Goal: Information Seeking & Learning: Learn about a topic

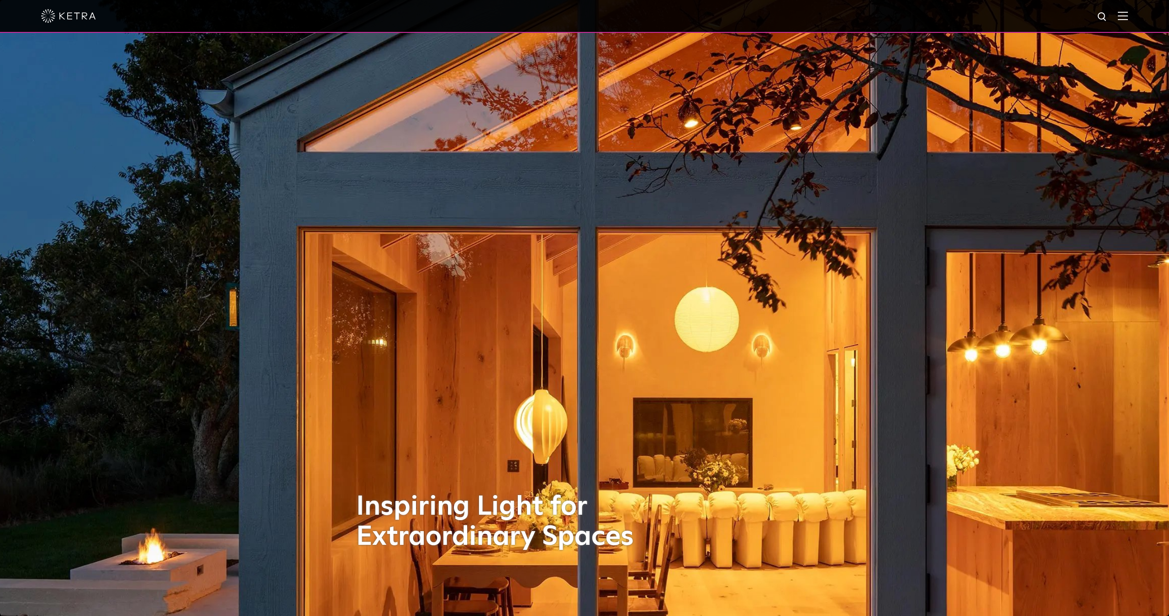
click at [1125, 17] on img at bounding box center [1123, 15] width 10 height 9
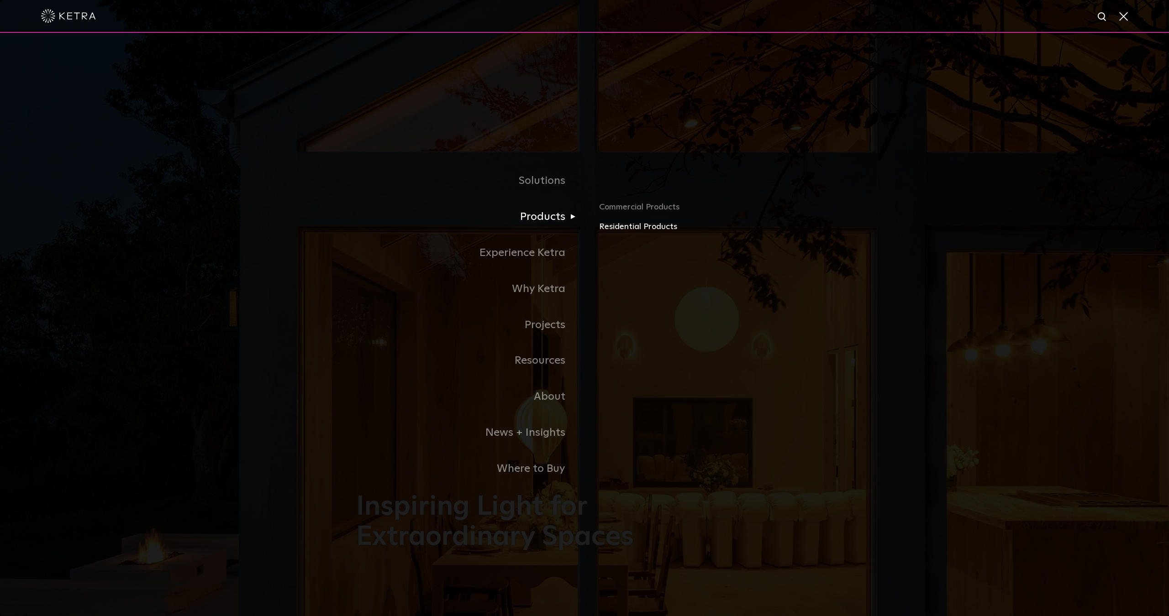
click at [620, 228] on link "Residential Products" at bounding box center [706, 227] width 214 height 13
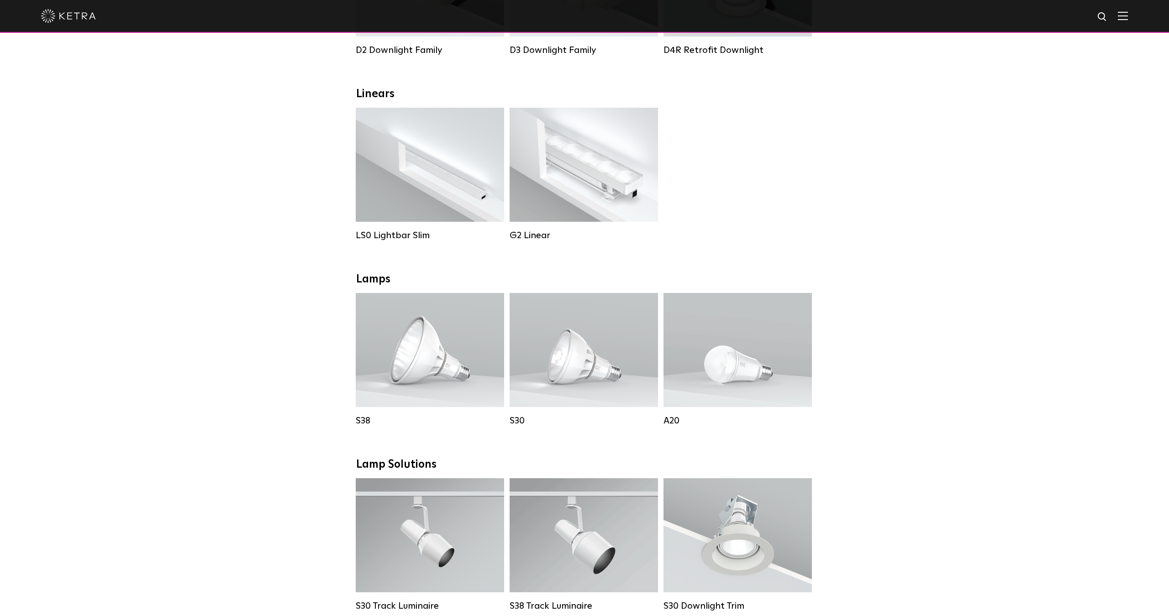
scroll to position [316, 0]
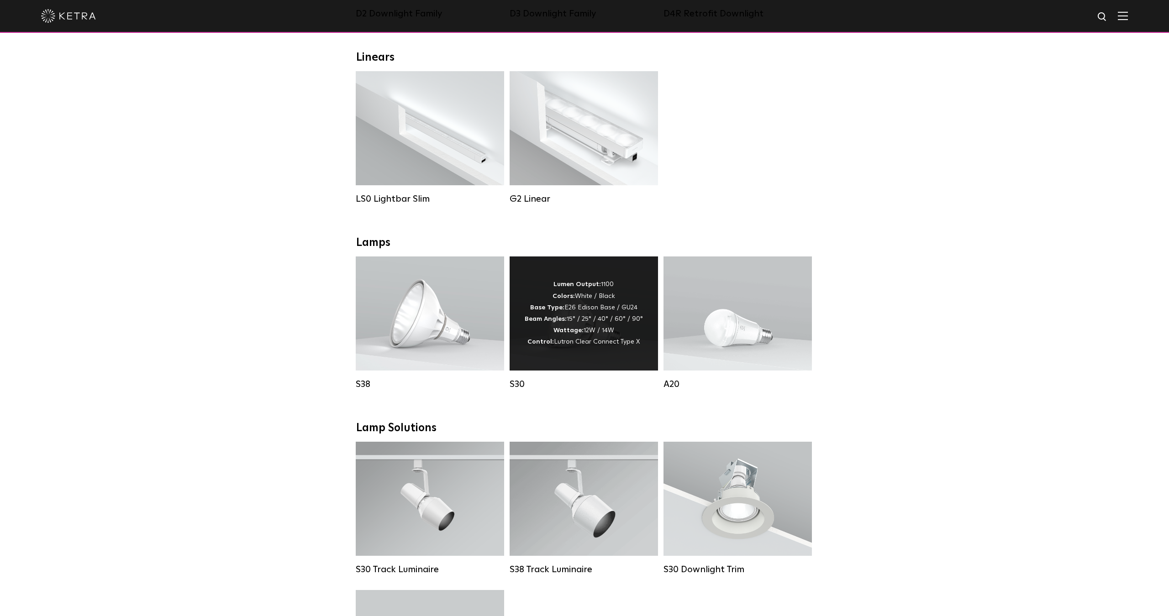
click at [581, 313] on div "Lumen Output: 1100 Colors: White / Black Base Type: E26 Edison Base / GU24 Beam…" at bounding box center [584, 313] width 118 height 69
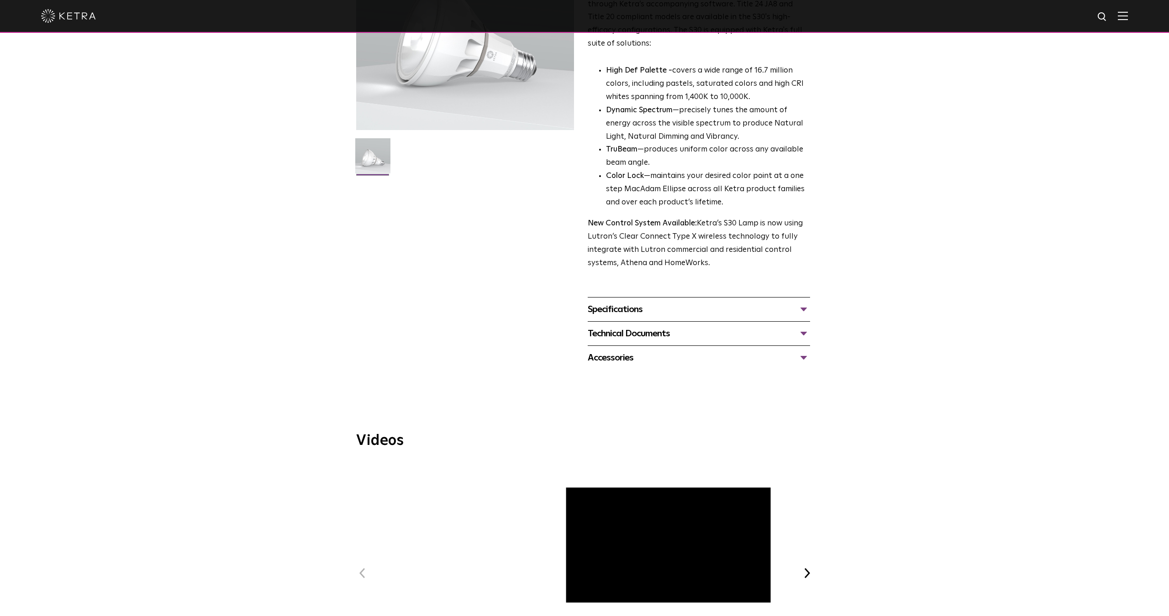
scroll to position [95, 0]
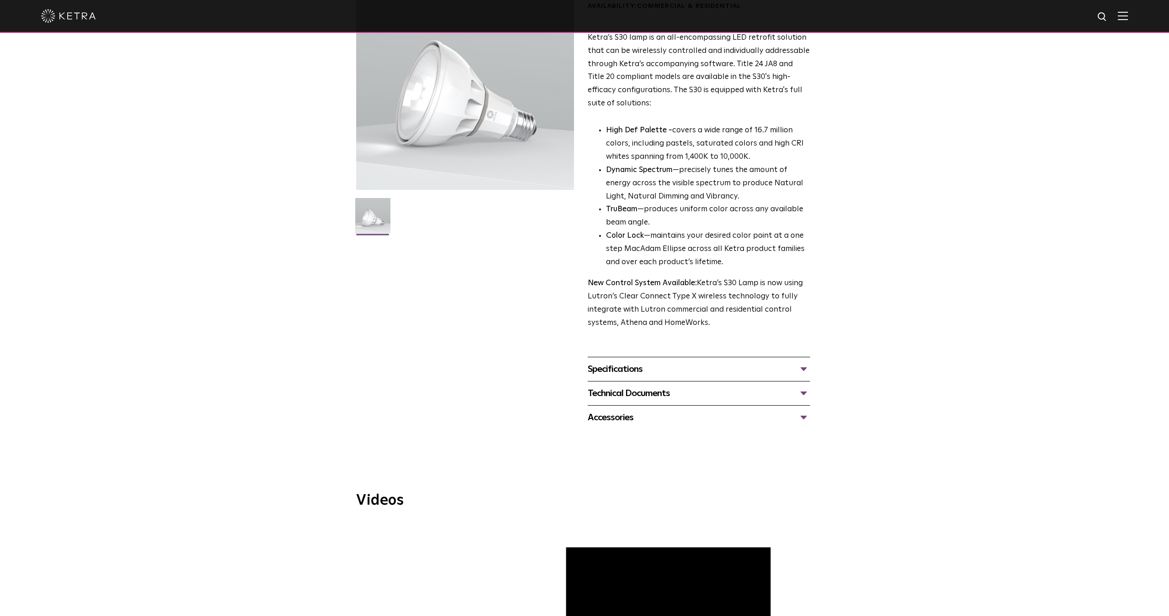
click at [804, 362] on div "Specifications" at bounding box center [699, 369] width 222 height 15
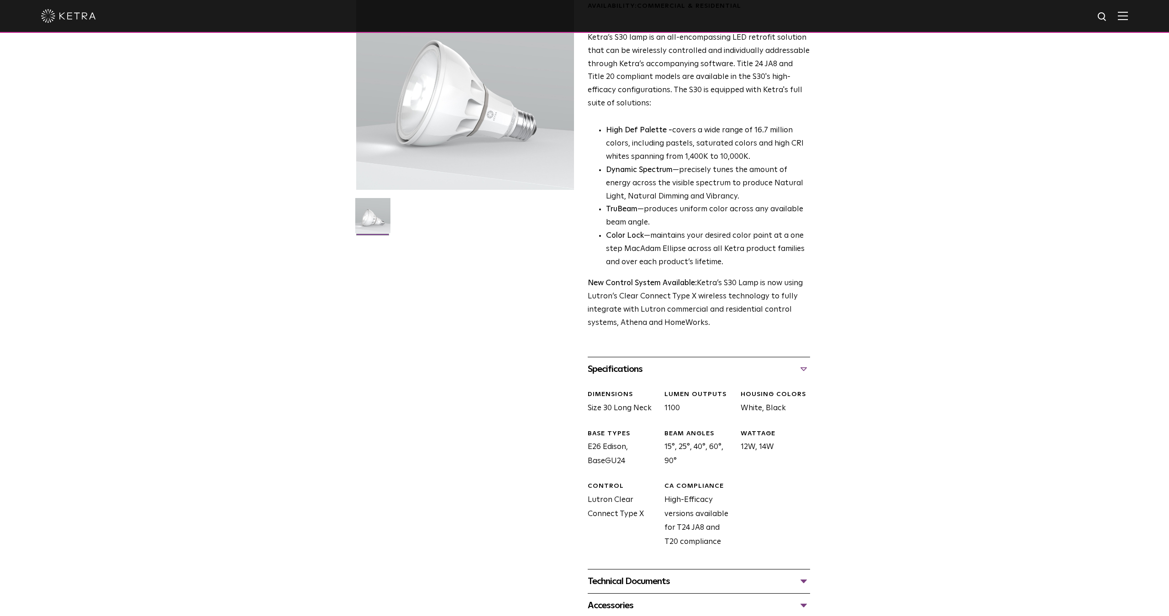
click at [804, 362] on div "Specifications" at bounding box center [699, 369] width 222 height 15
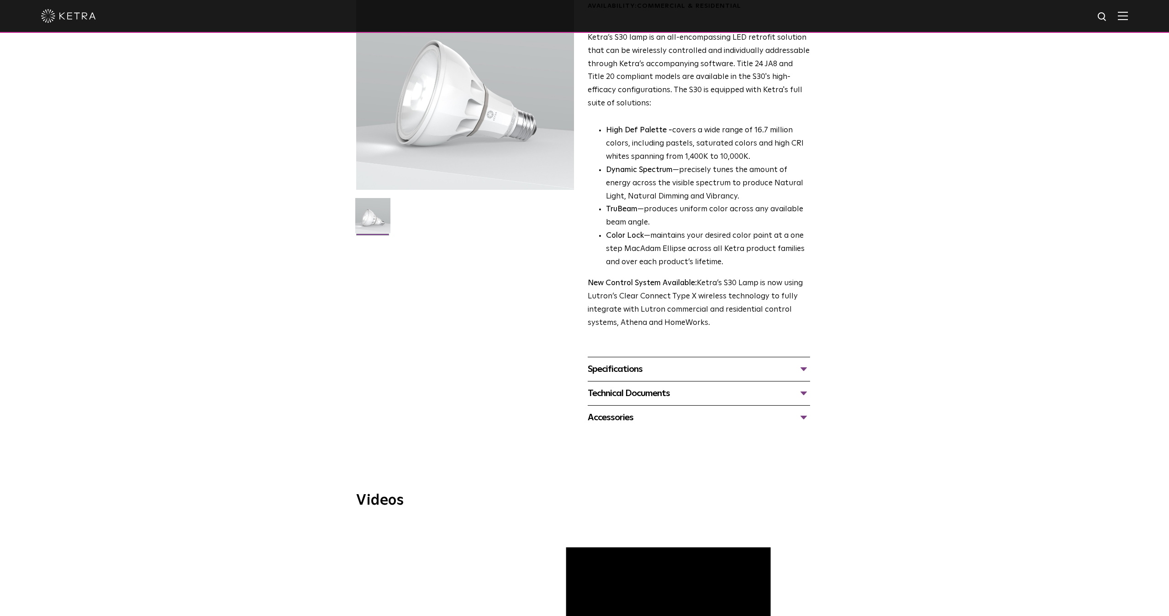
click at [805, 386] on div "Technical Documents" at bounding box center [699, 393] width 222 height 15
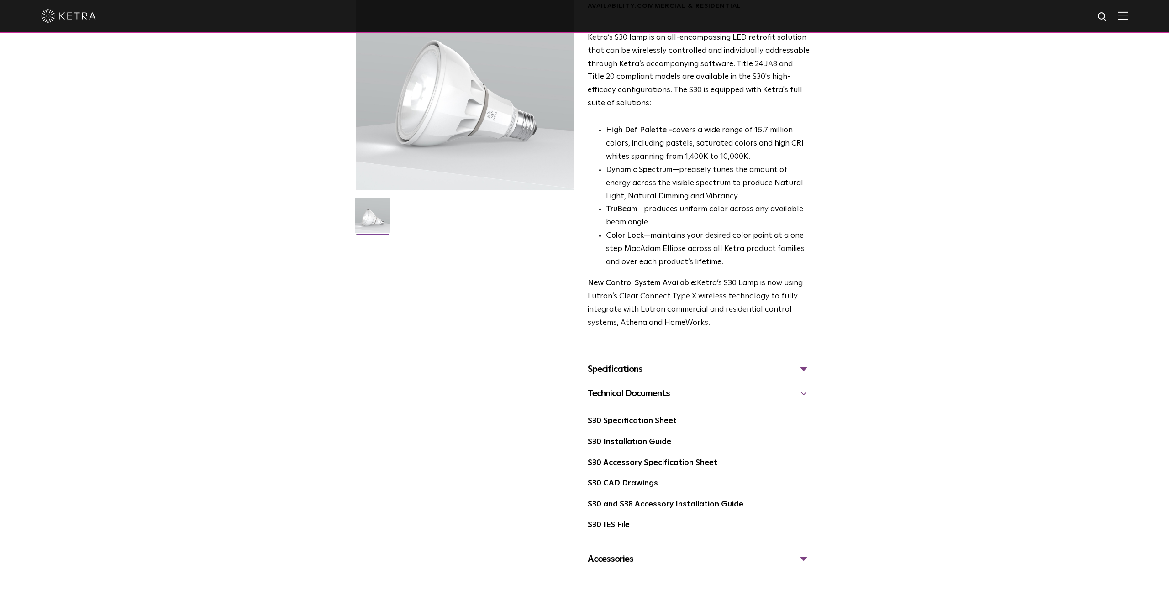
click at [804, 386] on div "Technical Documents" at bounding box center [699, 393] width 222 height 15
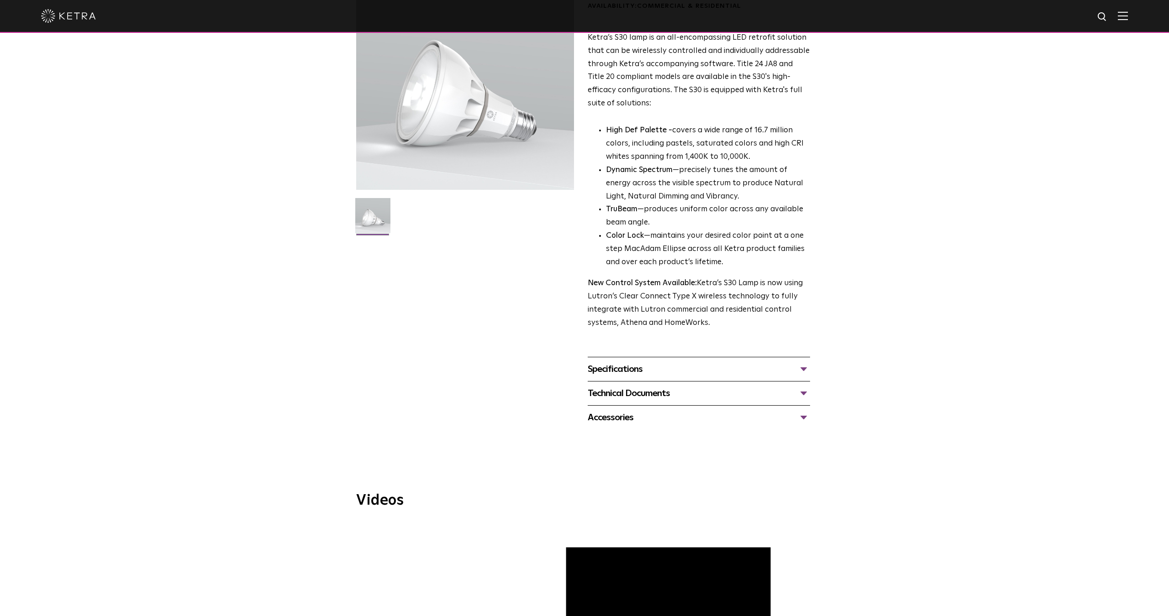
click at [805, 410] on div "Accessories" at bounding box center [699, 417] width 222 height 15
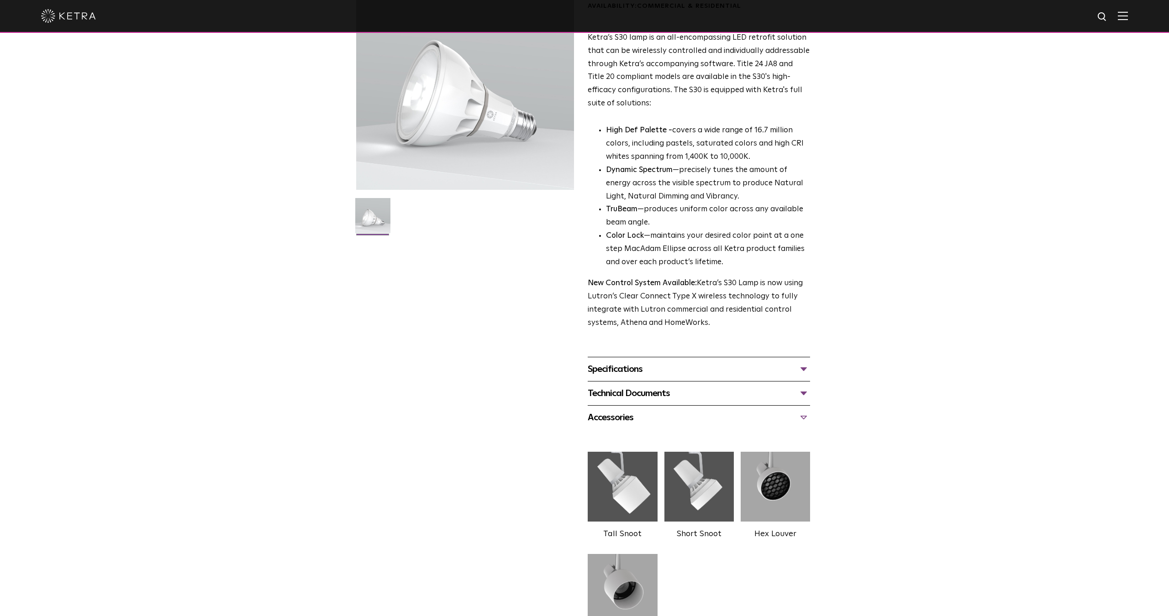
click at [805, 410] on div "Accessories" at bounding box center [699, 417] width 222 height 15
